Goal: Information Seeking & Learning: Learn about a topic

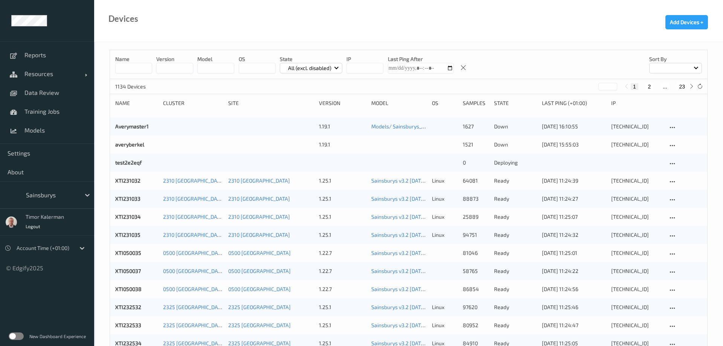
click at [11, 337] on label at bounding box center [16, 337] width 15 height 8
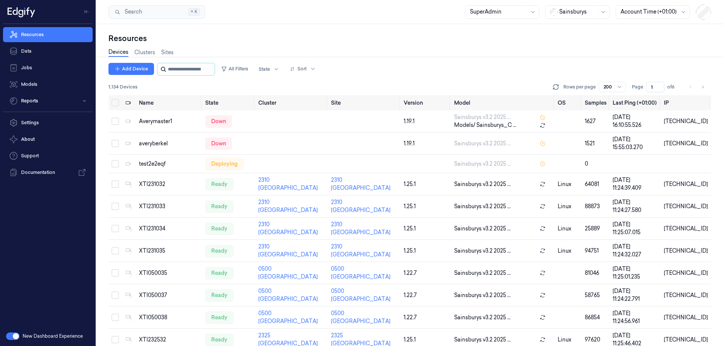
drag, startPoint x: 175, startPoint y: 70, endPoint x: 169, endPoint y: 71, distance: 6.5
click at [175, 70] on input "string" at bounding box center [190, 69] width 45 height 12
click at [251, 71] on button "All Filters" at bounding box center [234, 69] width 33 height 12
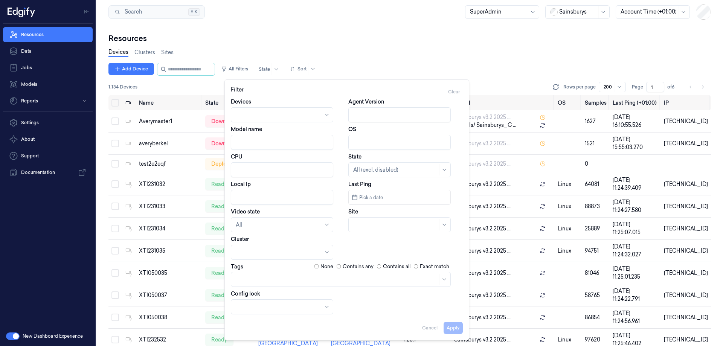
click at [376, 109] on input "Agent Version" at bounding box center [399, 114] width 102 height 15
type input "2.27.2"
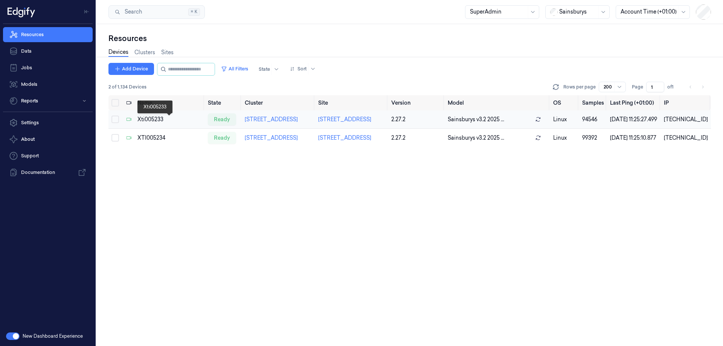
click at [156, 123] on div "Xti005233" at bounding box center [170, 120] width 64 height 8
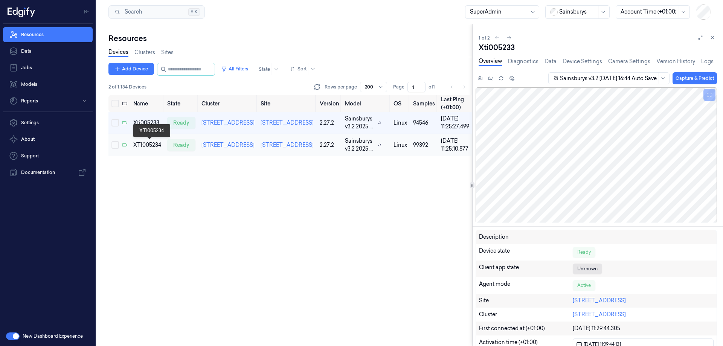
click at [157, 145] on div "XTI005234" at bounding box center [147, 145] width 28 height 8
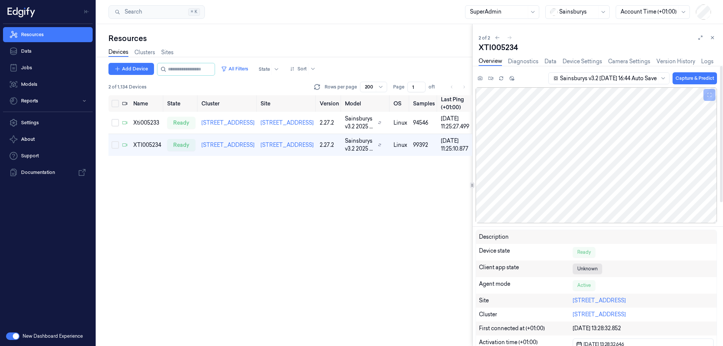
click at [578, 57] on div "Overview Diagnostics Data Device Settings Camera Settings Version History Logs" at bounding box center [596, 62] width 235 height 19
click at [589, 61] on link "Device Settings" at bounding box center [583, 61] width 40 height 9
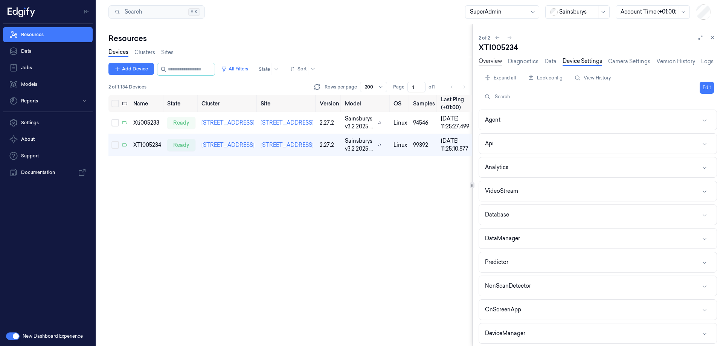
click at [490, 60] on link "Overview" at bounding box center [490, 61] width 23 height 9
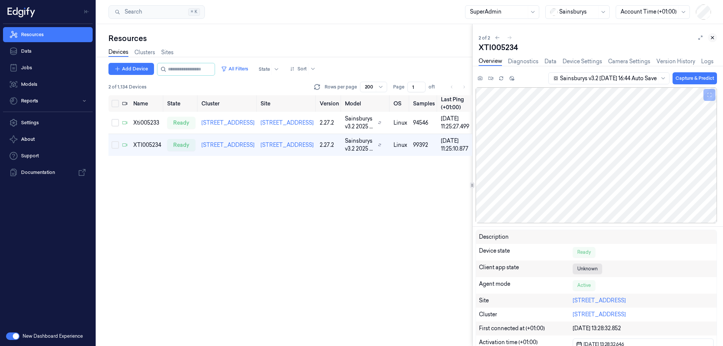
click at [713, 34] on button at bounding box center [712, 37] width 9 height 9
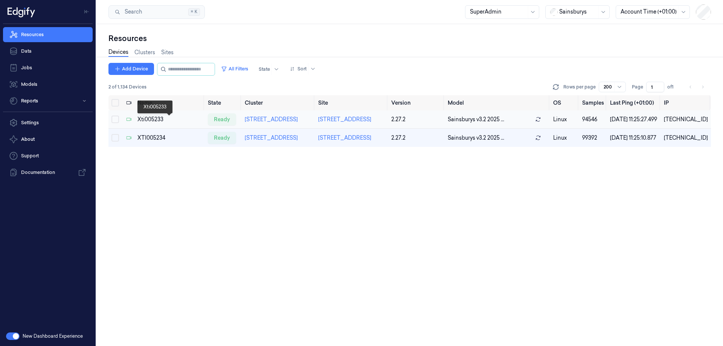
click at [145, 121] on div "Xti005233" at bounding box center [170, 120] width 64 height 8
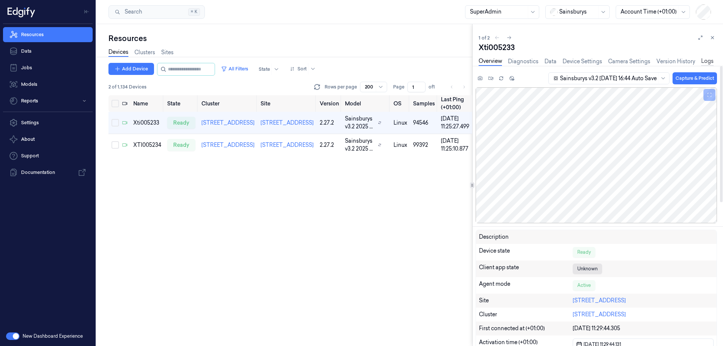
click at [710, 60] on link "Logs" at bounding box center [707, 61] width 12 height 9
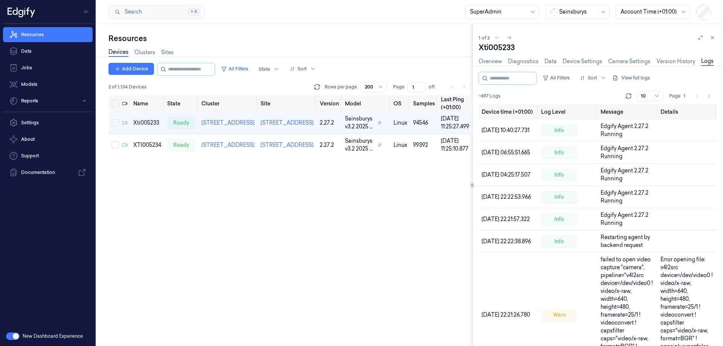
click at [710, 39] on button at bounding box center [712, 37] width 9 height 9
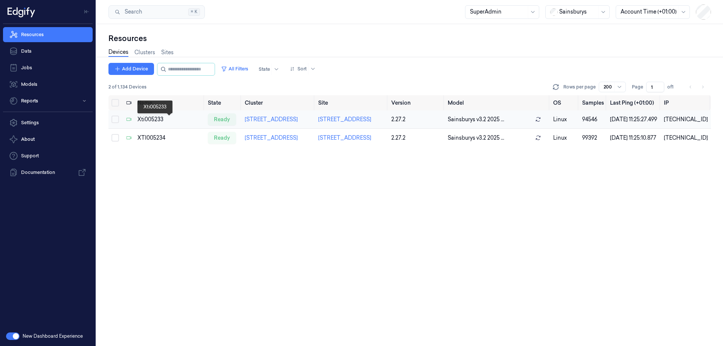
click at [147, 120] on div "Xti005233" at bounding box center [170, 120] width 64 height 8
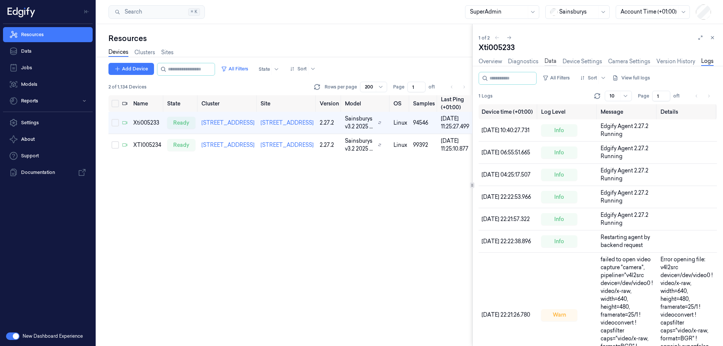
click at [554, 58] on link "Data" at bounding box center [551, 61] width 12 height 9
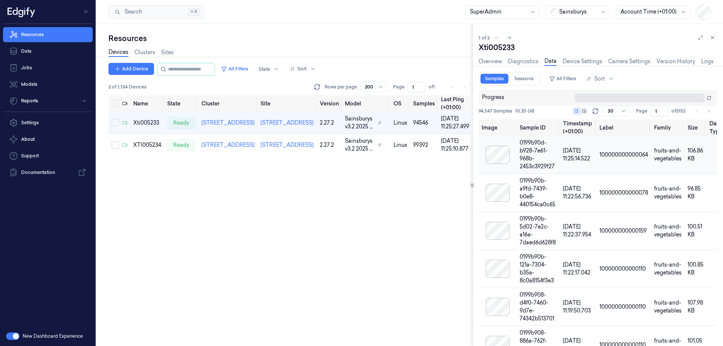
click at [503, 158] on div at bounding box center [498, 155] width 32 height 18
click at [530, 145] on div "0199b90d-b928-7e61-968b-2453c3929f27" at bounding box center [538, 155] width 37 height 32
copy div "0199b90d-b928-7e61-968b-2453c3929f27"
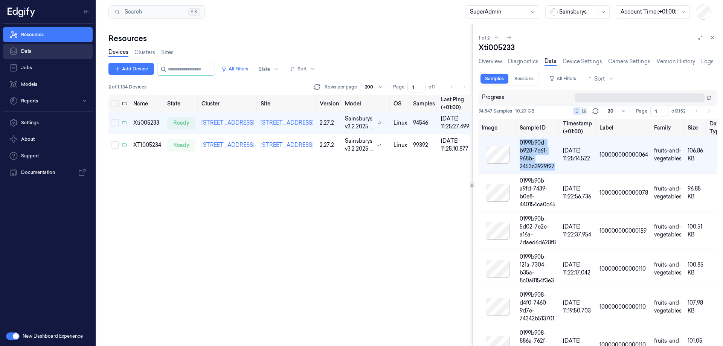
click at [30, 49] on link "Data" at bounding box center [48, 51] width 90 height 15
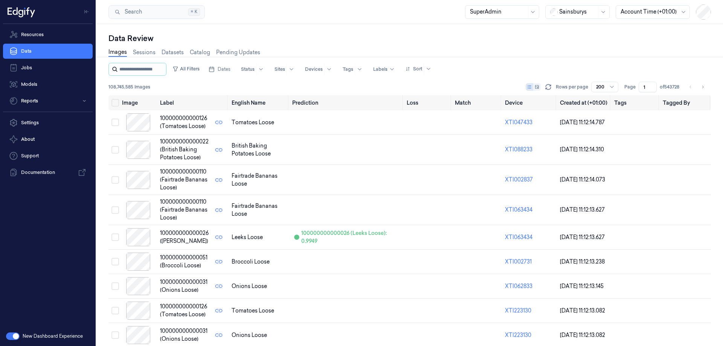
click at [139, 69] on input "string" at bounding box center [141, 69] width 45 height 12
type input "**********"
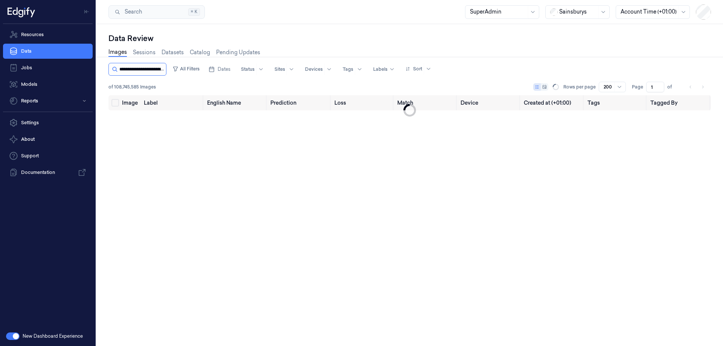
scroll to position [0, 37]
type input "**********"
click at [558, 89] on icon at bounding box center [556, 87] width 8 height 8
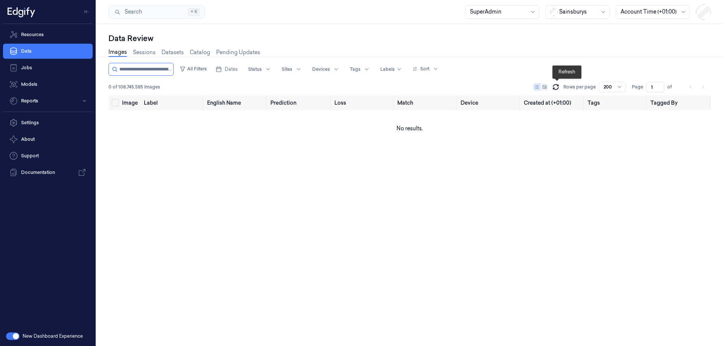
click at [558, 89] on icon at bounding box center [556, 87] width 8 height 8
type input "**********"
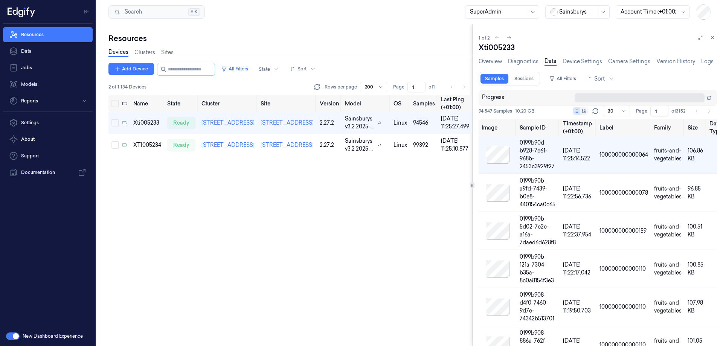
click at [492, 49] on div "Xti005233" at bounding box center [598, 47] width 238 height 11
copy div "Xti005233"
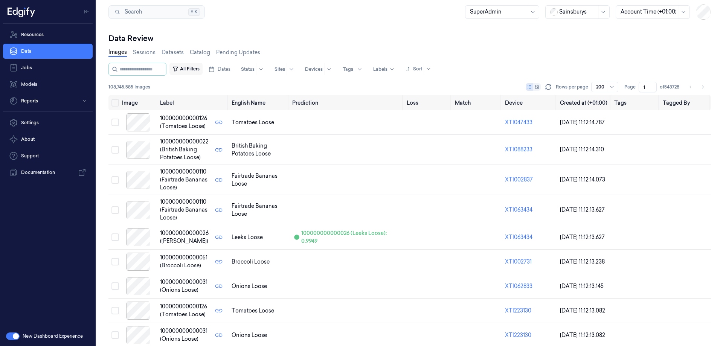
click at [190, 67] on button "All Filters" at bounding box center [186, 69] width 33 height 12
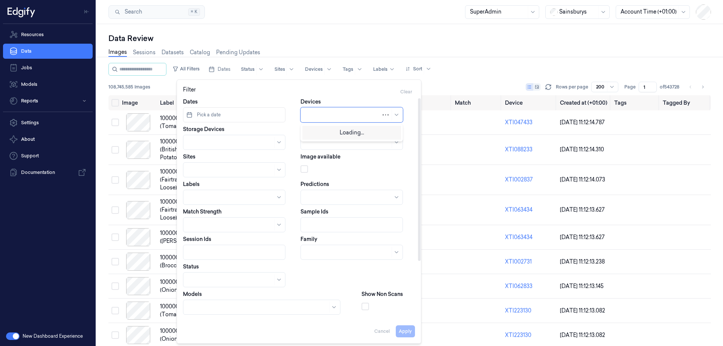
click at [335, 115] on div at bounding box center [344, 115] width 76 height 8
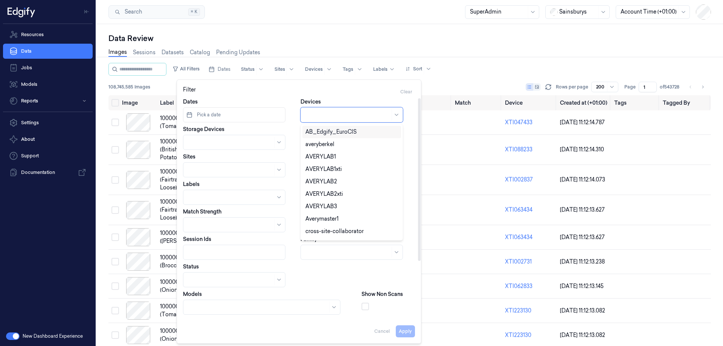
paste input "Xti005233"
type input "Xti005233"
click at [405, 337] on button "Apply" at bounding box center [405, 331] width 19 height 12
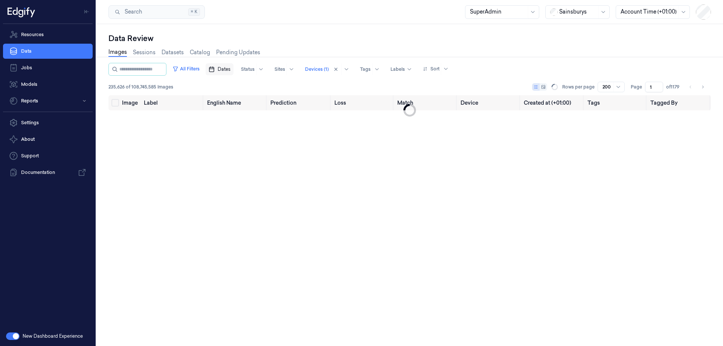
click at [224, 73] on button "Dates" at bounding box center [220, 69] width 28 height 12
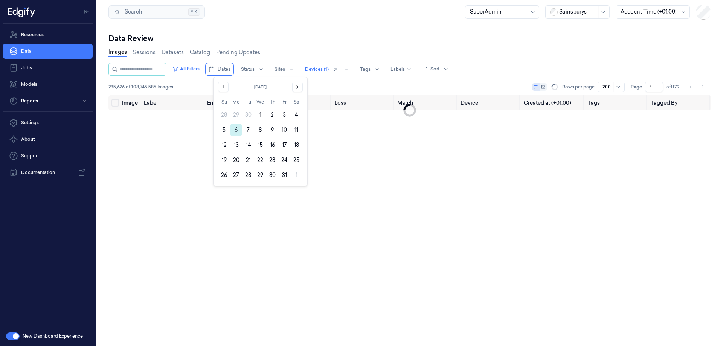
click at [235, 132] on button "6" at bounding box center [236, 130] width 12 height 12
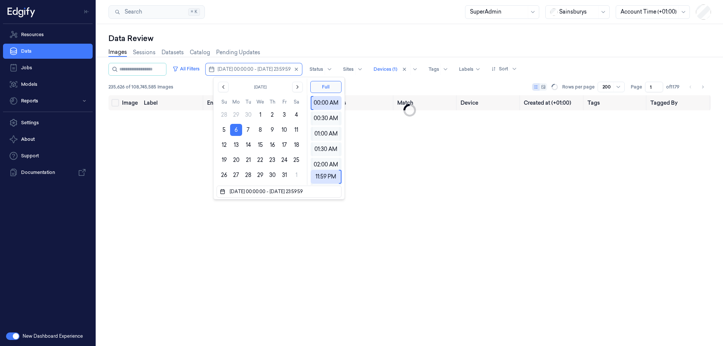
click at [235, 132] on button "6" at bounding box center [236, 130] width 12 height 12
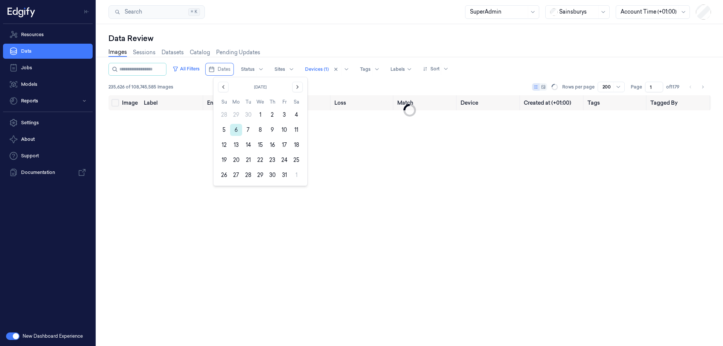
click at [234, 130] on button "6" at bounding box center [236, 130] width 12 height 12
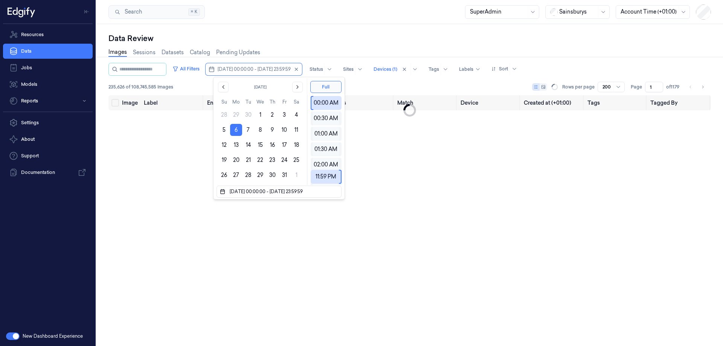
click at [370, 47] on div "Images Sessions Datasets Catalog Pending Updates" at bounding box center [409, 53] width 603 height 19
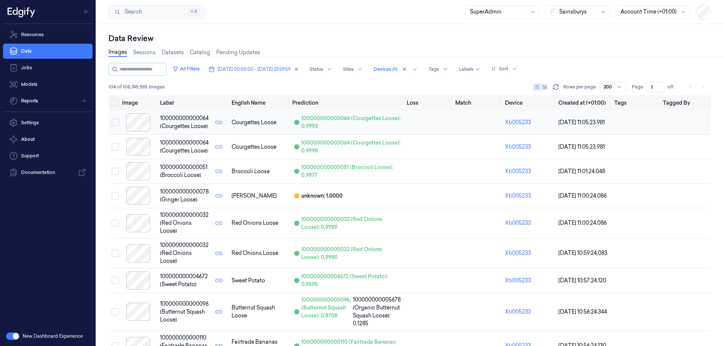
click at [136, 114] on div at bounding box center [138, 122] width 32 height 18
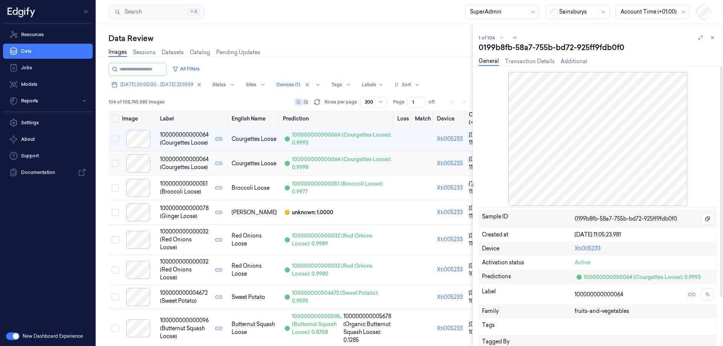
click at [144, 163] on div at bounding box center [138, 163] width 32 height 18
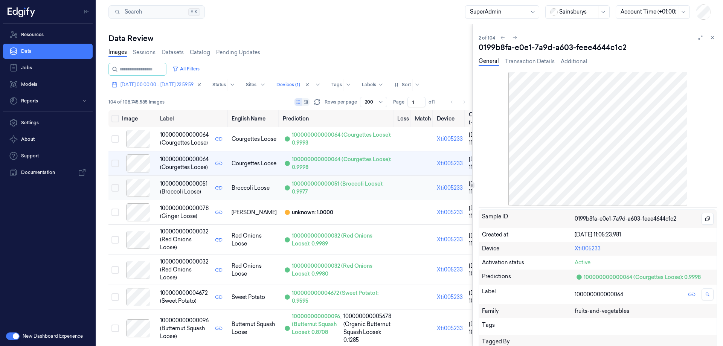
click at [134, 179] on div at bounding box center [138, 188] width 32 height 18
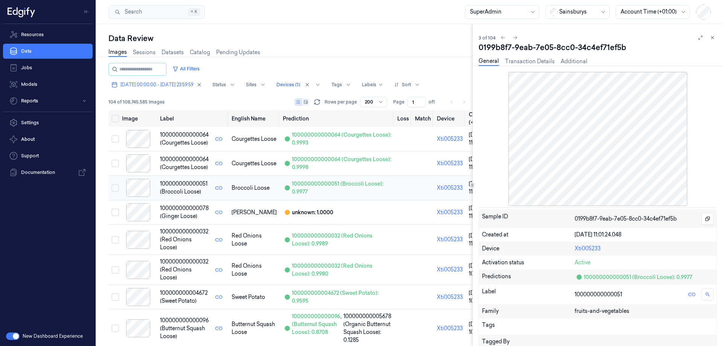
click at [137, 192] on div at bounding box center [138, 188] width 32 height 18
click at [137, 202] on td at bounding box center [138, 212] width 38 height 24
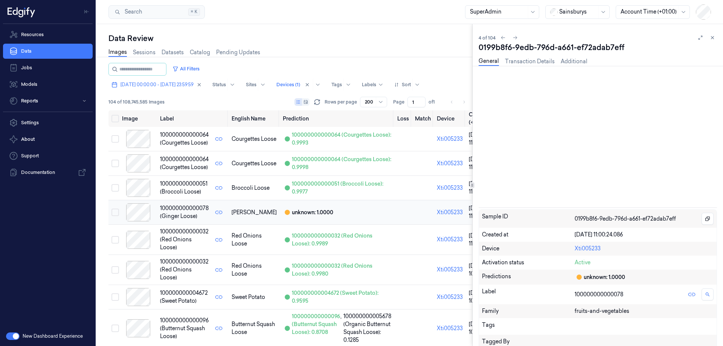
click at [137, 211] on div at bounding box center [138, 212] width 32 height 18
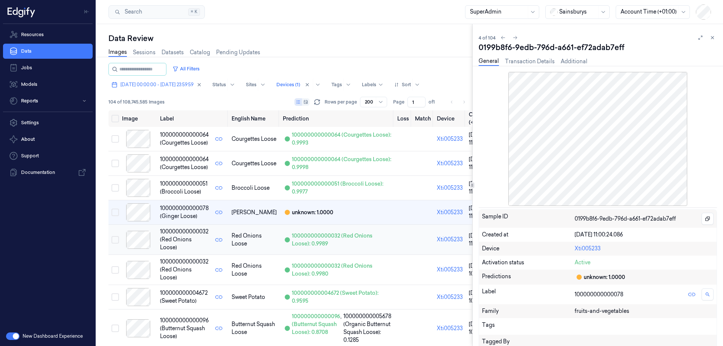
click at [135, 241] on div at bounding box center [138, 240] width 32 height 18
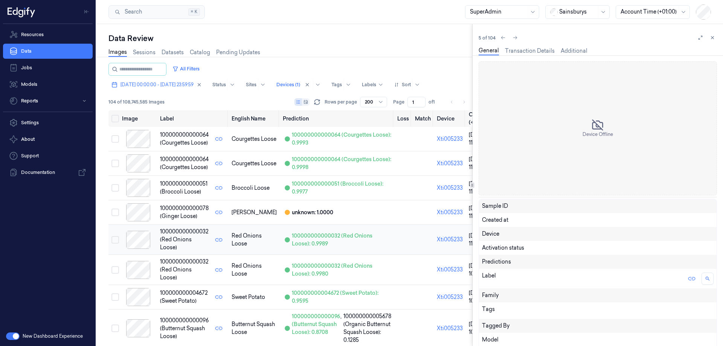
scroll to position [12, 0]
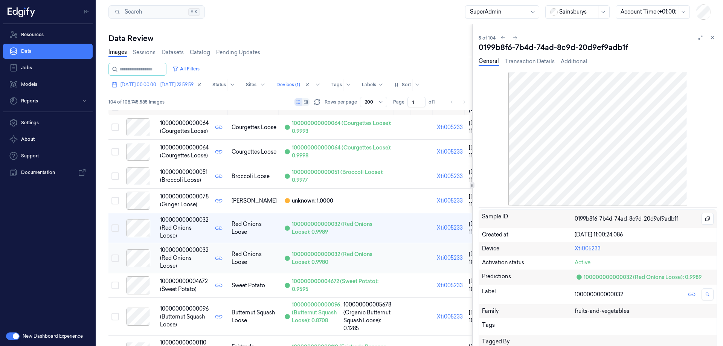
click at [143, 260] on div at bounding box center [138, 258] width 32 height 18
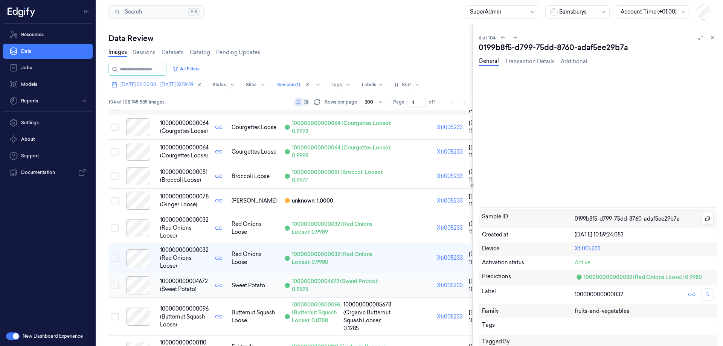
scroll to position [42, 0]
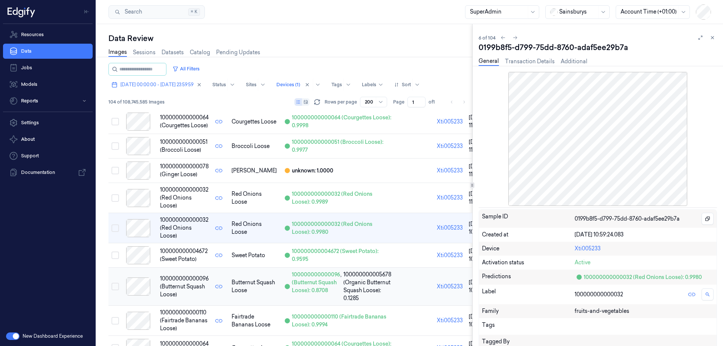
click at [141, 287] on div at bounding box center [138, 287] width 32 height 18
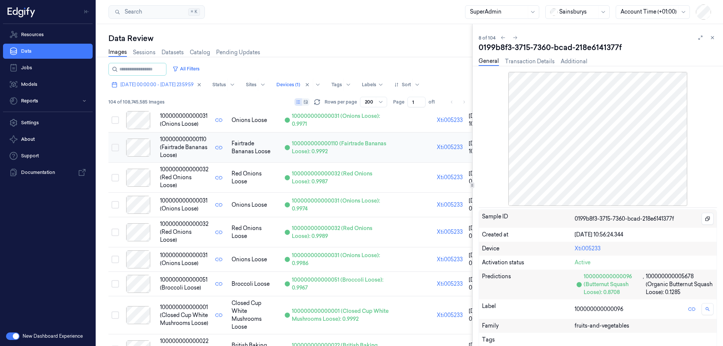
scroll to position [854, 0]
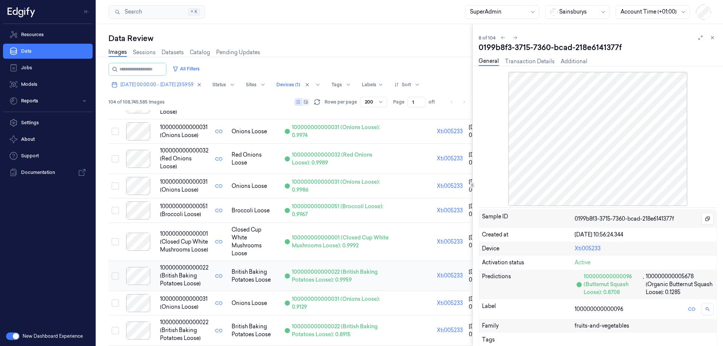
click at [144, 280] on div at bounding box center [138, 276] width 32 height 18
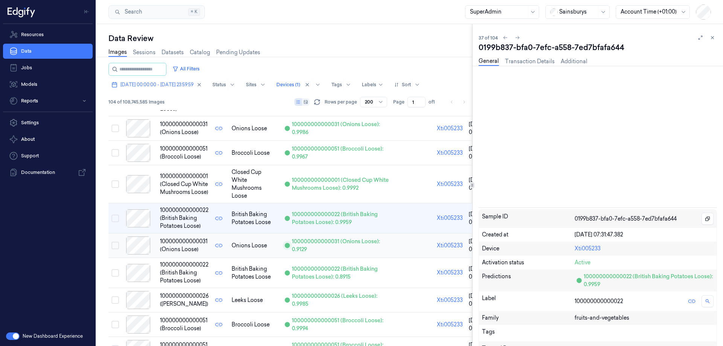
scroll to position [913, 0]
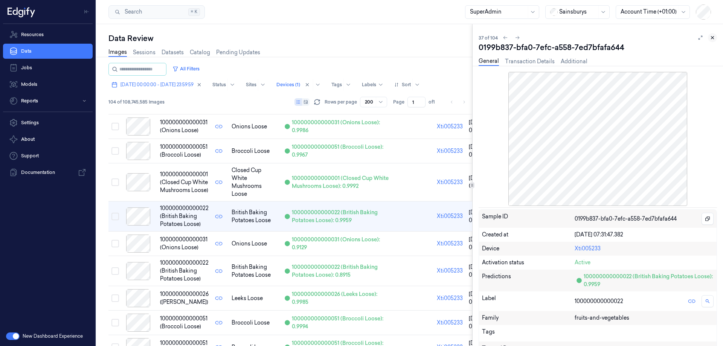
click at [713, 36] on icon at bounding box center [712, 37] width 5 height 5
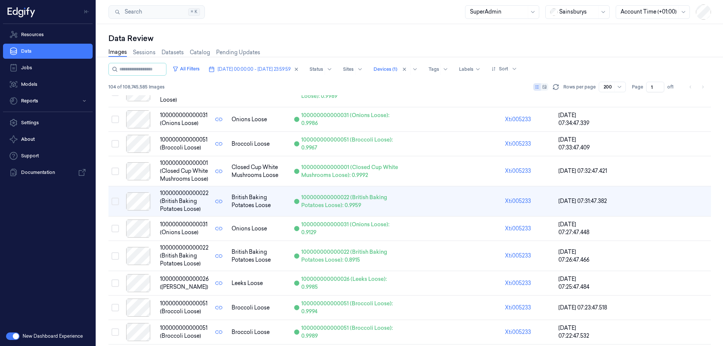
scroll to position [904, 0]
